Goal: Information Seeking & Learning: Learn about a topic

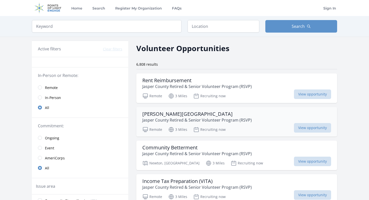
click at [226, 112] on h3 "Neal Smith National Wildlife Refuge" at bounding box center [197, 114] width 110 height 6
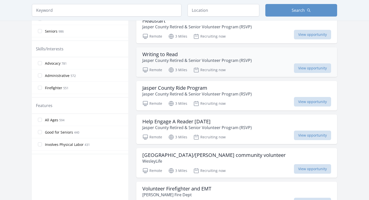
scroll to position [226, 0]
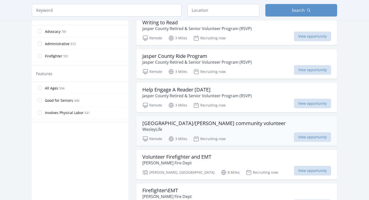
click at [233, 127] on p "WesleyLife" at bounding box center [213, 130] width 143 height 6
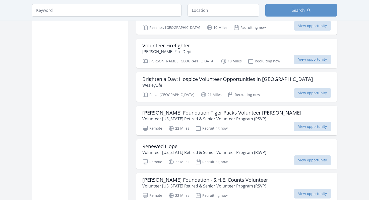
scroll to position [545, 0]
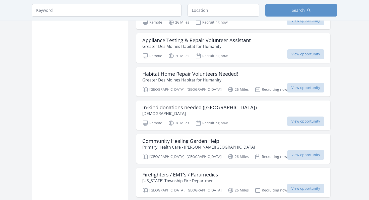
scroll to position [586, 0]
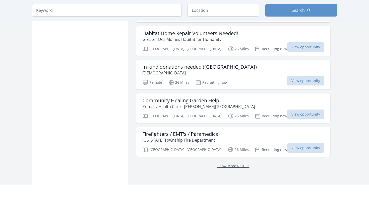
click at [240, 166] on link "Show More Results" at bounding box center [234, 166] width 32 height 5
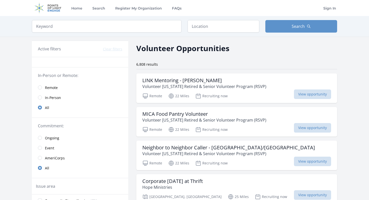
click at [54, 88] on span "Remote" at bounding box center [51, 87] width 13 height 5
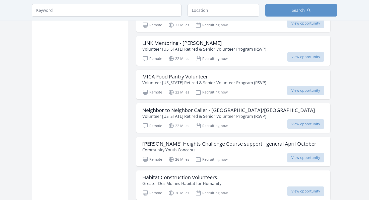
scroll to position [408, 0]
click at [248, 149] on p "Community Youth Concepts" at bounding box center [229, 150] width 174 height 6
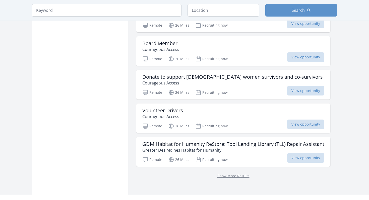
scroll to position [576, 0]
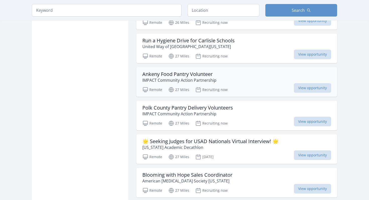
scroll to position [781, 0]
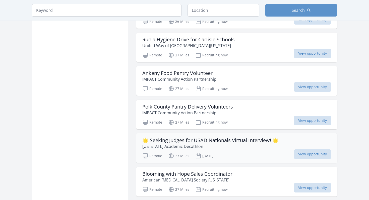
click at [248, 145] on p "[US_STATE] Academic Decathlon" at bounding box center [210, 147] width 136 height 6
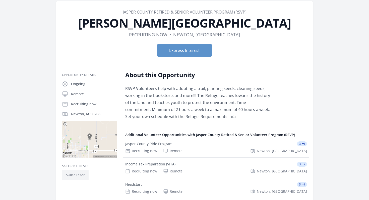
scroll to position [28, 0]
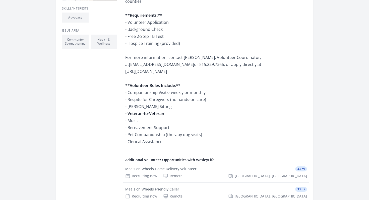
scroll to position [175, 0]
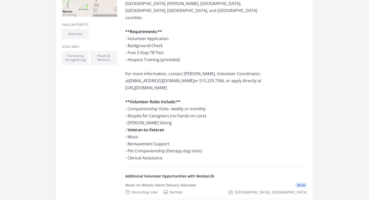
drag, startPoint x: 167, startPoint y: 66, endPoint x: 125, endPoint y: 66, distance: 42.5
click at [125, 66] on div "Opportunity Details Ongoing Remote Recruiting now Newton, IA 50208 - Music" at bounding box center [184, 117] width 245 height 375
copy p "https://bttr.im/m837f"
click at [213, 103] on p "WesleyLife Hospice is seeking compassionate individuals to bring comfort and co…" at bounding box center [198, 53] width 147 height 218
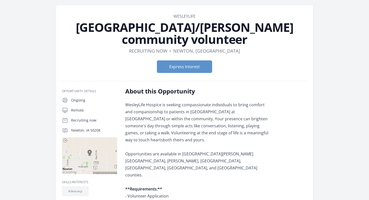
scroll to position [7, 0]
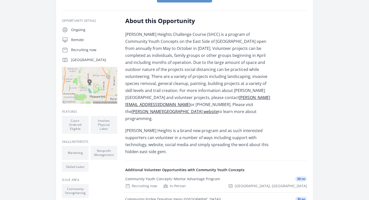
scroll to position [88, 0]
click at [218, 109] on link "Stowe Heights website" at bounding box center [175, 112] width 87 height 6
